Goal: Information Seeking & Learning: Learn about a topic

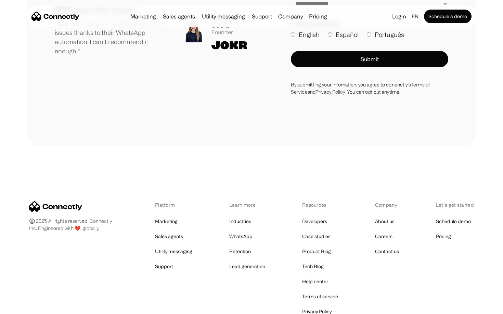
scroll to position [3779, 0]
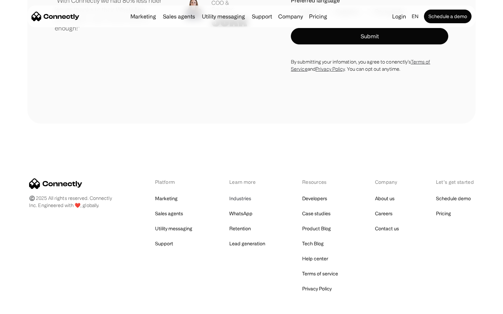
click at [244, 194] on link "Industries" at bounding box center [240, 199] width 22 height 10
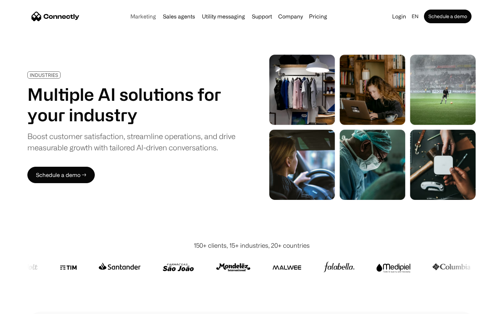
click at [142, 15] on link "Marketing" at bounding box center [143, 16] width 31 height 5
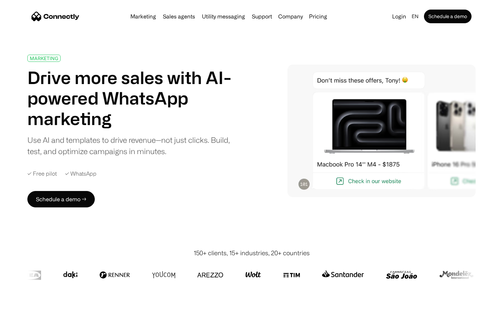
click at [60, 17] on img "home" at bounding box center [55, 17] width 48 height 10
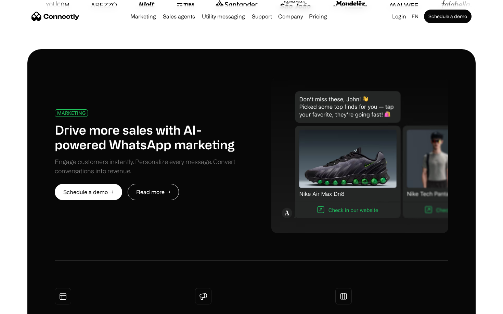
scroll to position [272, 0]
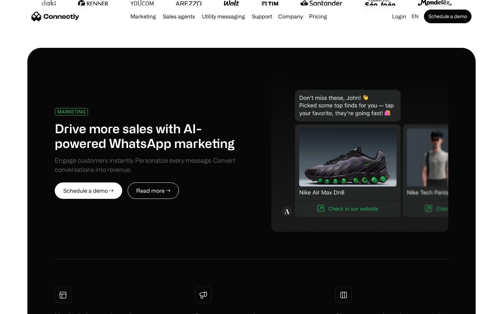
click at [76, 18] on img "home" at bounding box center [55, 17] width 48 height 10
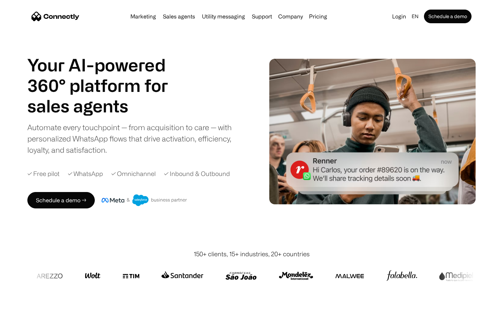
drag, startPoint x: 80, startPoint y: 16, endPoint x: 95, endPoint y: 128, distance: 113.4
click at [0, 0] on section "Marketing Sales agents Utility messaging Support Company About us Careers Conta…" at bounding box center [251, 13] width 503 height 27
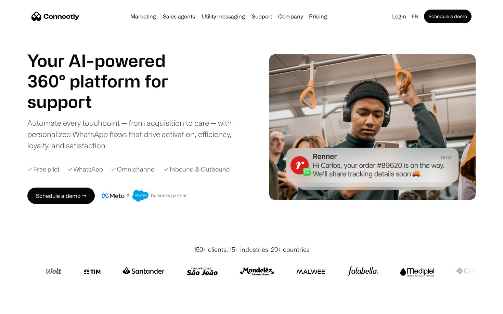
scroll to position [3698, 0]
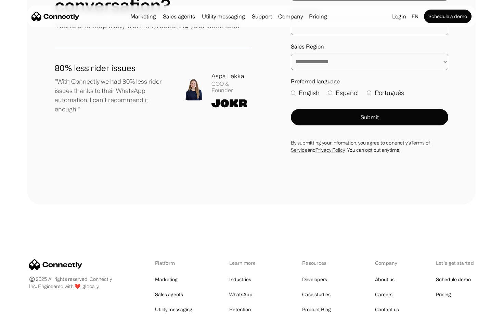
click at [72, 259] on div "Platform Marketing Sales agents Utility messaging Support Learn more Industries…" at bounding box center [251, 316] width 444 height 115
click at [98, 259] on div "Platform Marketing Sales agents Utility messaging Support Learn more Industries…" at bounding box center [251, 316] width 444 height 115
click at [95, 259] on div "Platform Marketing Sales agents Utility messaging Support Learn more Industries…" at bounding box center [251, 316] width 444 height 115
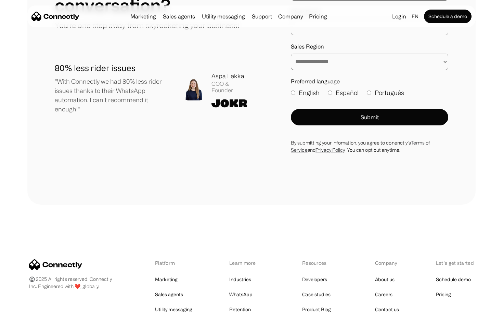
drag, startPoint x: 109, startPoint y: 245, endPoint x: 79, endPoint y: 245, distance: 30.4
click at [79, 259] on div "Platform Marketing Sales agents Utility messaging Support Learn more Industries…" at bounding box center [251, 316] width 444 height 115
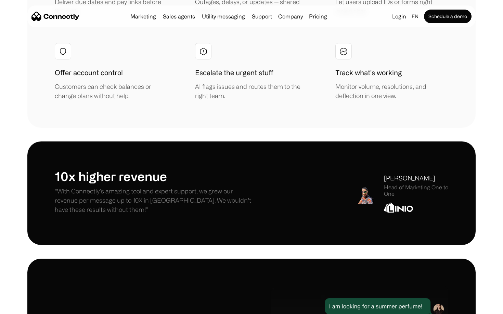
click at [92, 187] on p ""With Connectly’s amazing tool and expert support, we grew our revenue per mess…" at bounding box center [153, 201] width 197 height 28
copy p "Connectly’s"
